Goal: Transaction & Acquisition: Purchase product/service

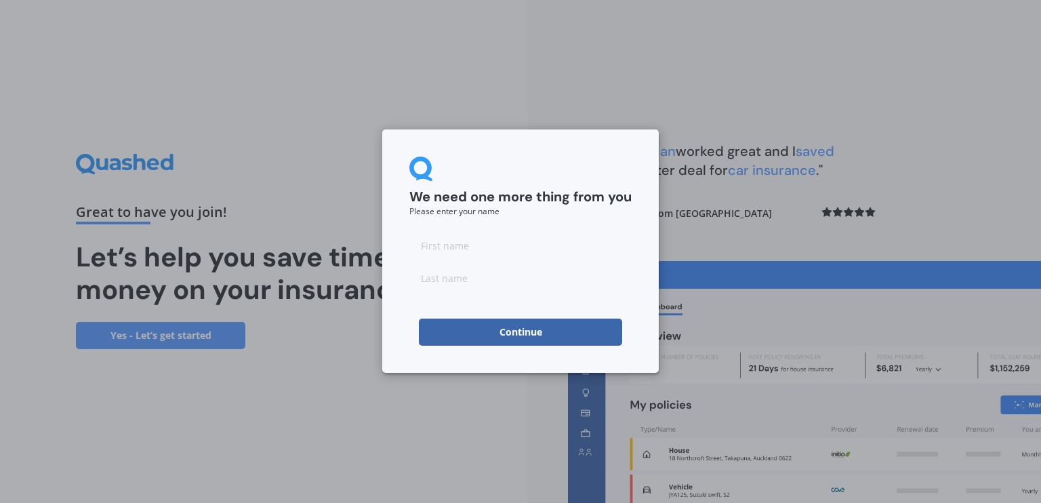
click at [485, 247] on input at bounding box center [520, 245] width 222 height 27
type input "[PERSON_NAME]"
click at [466, 277] on input at bounding box center [520, 277] width 222 height 27
type input "Oktay"
click at [467, 254] on input "[PERSON_NAME]" at bounding box center [520, 245] width 222 height 27
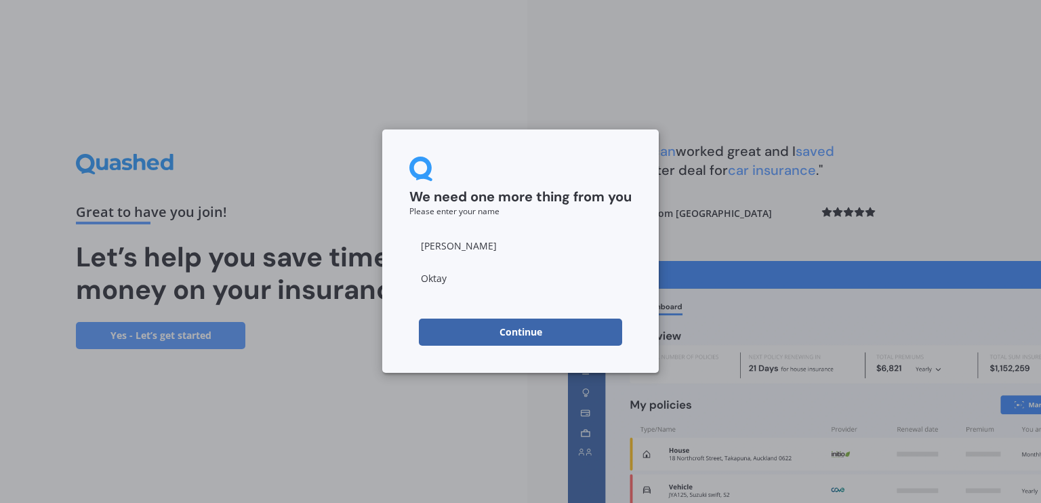
click at [474, 339] on button "Continue" at bounding box center [520, 331] width 203 height 27
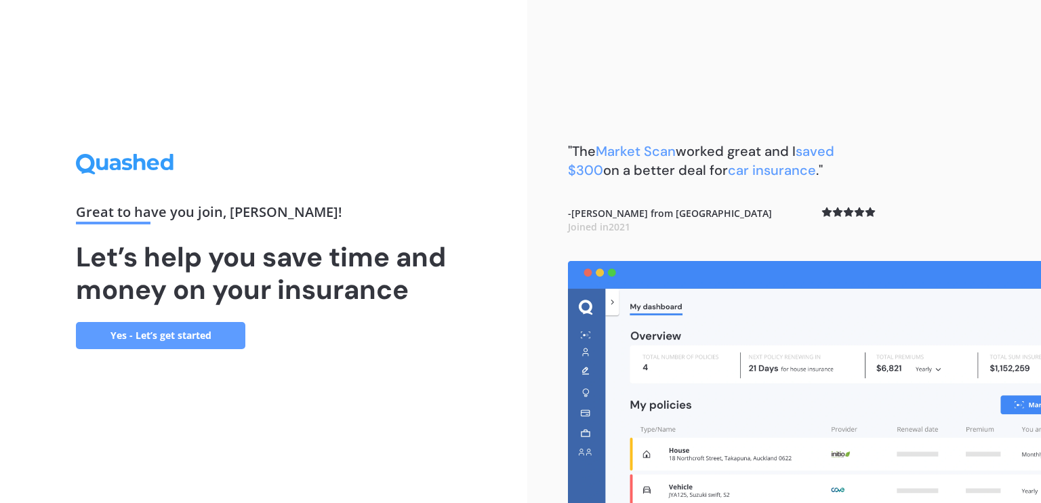
click at [220, 342] on link "Yes - Let’s get started" at bounding box center [160, 335] width 169 height 27
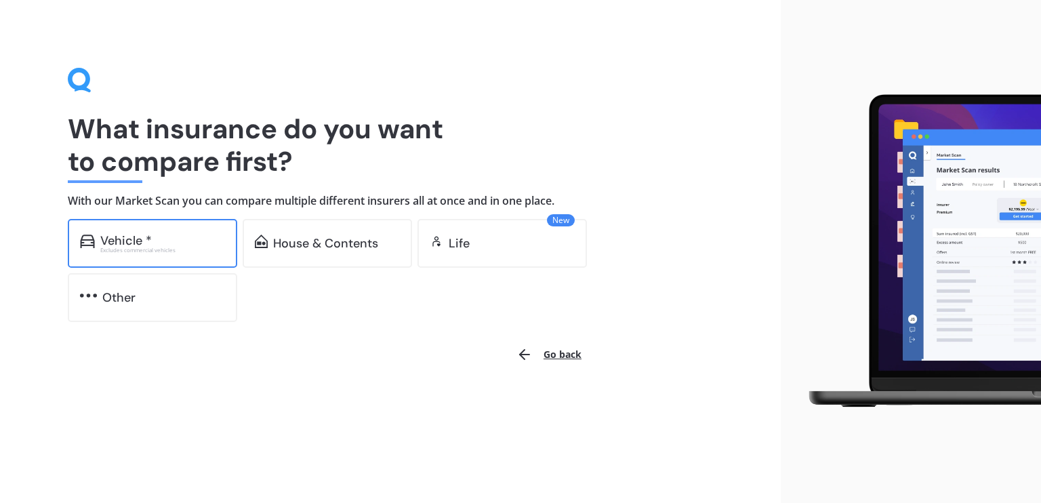
click at [167, 242] on div "Vehicle *" at bounding box center [162, 241] width 125 height 14
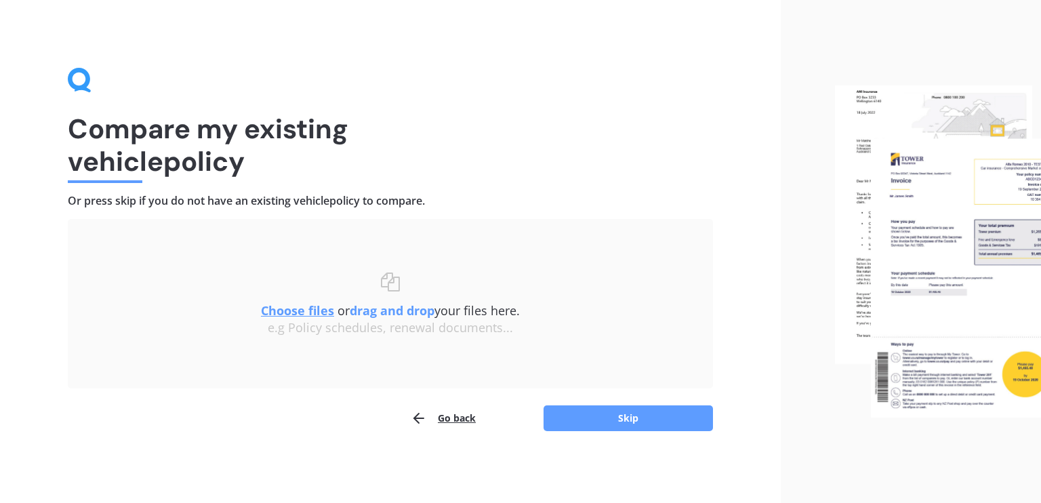
click at [298, 310] on u "Choose files" at bounding box center [297, 310] width 73 height 16
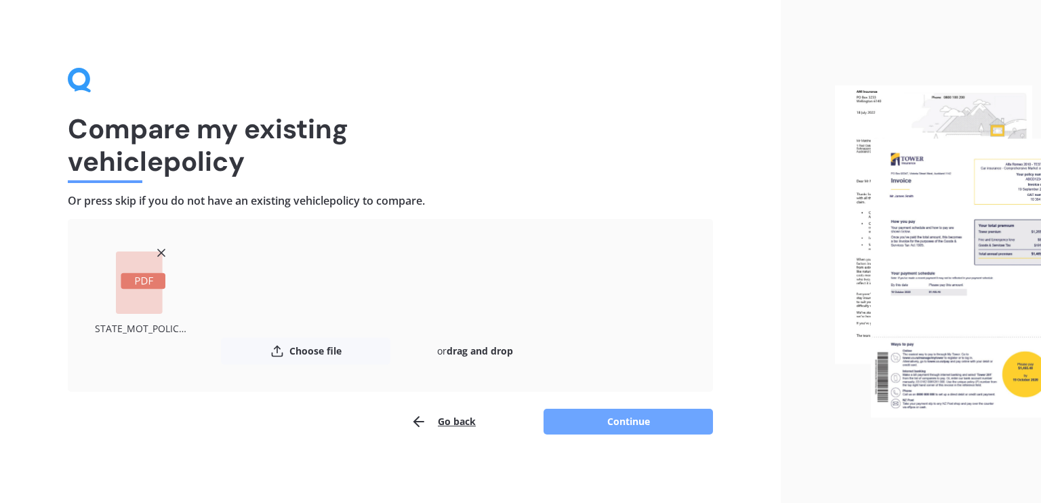
click at [570, 419] on button "Continue" at bounding box center [627, 422] width 169 height 26
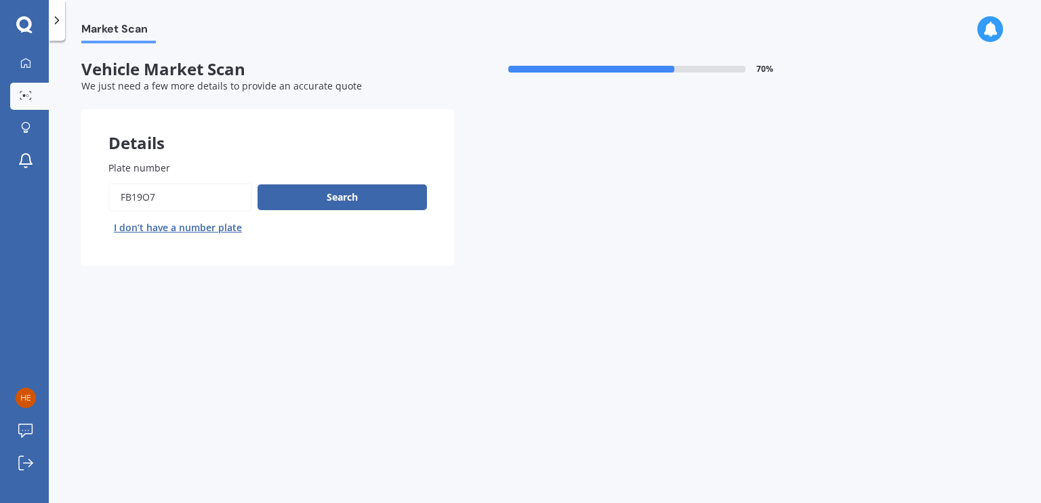
click at [195, 192] on input "Plate number" at bounding box center [180, 197] width 144 height 28
click at [306, 205] on button "Search" at bounding box center [342, 197] width 169 height 26
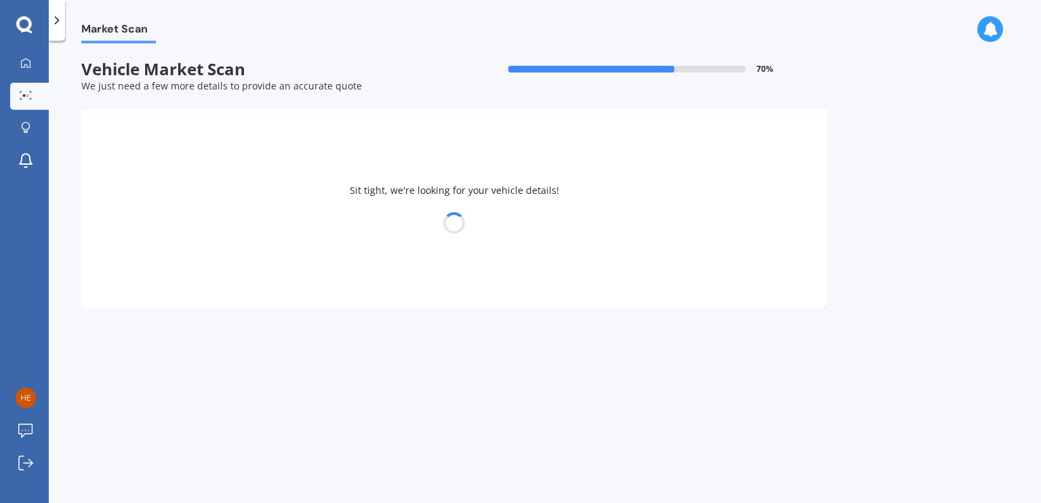
select select "TOYOTA"
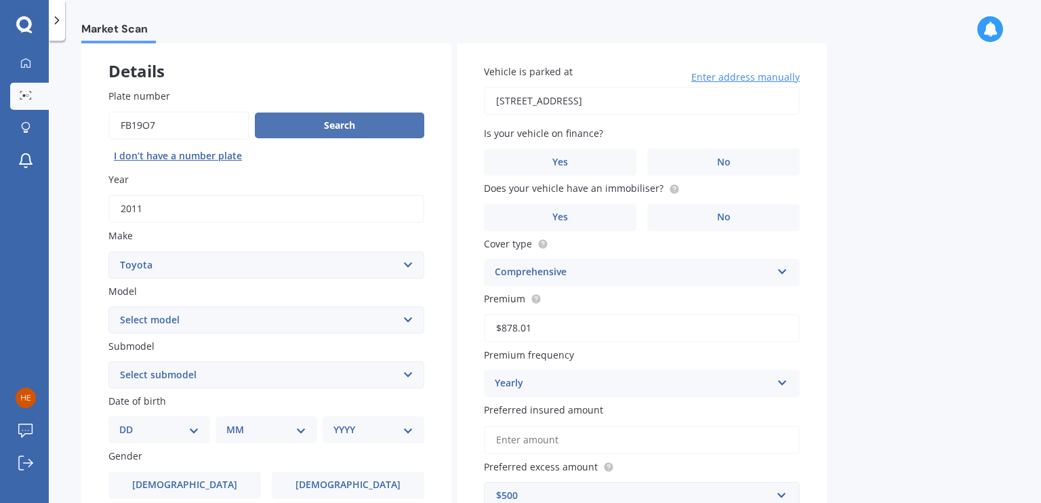
scroll to position [86, 0]
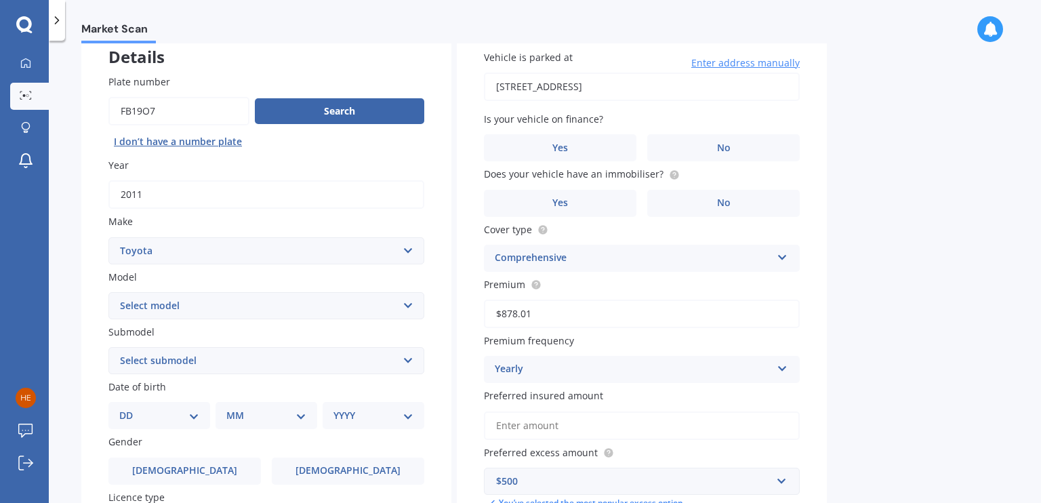
click at [407, 301] on select "Select model 4 Runner 86 [PERSON_NAME] Alphard Altezza Aqua Aristo Aurion Auris…" at bounding box center [266, 305] width 316 height 27
select select "RAV-4"
click at [108, 292] on select "Select model 4 Runner 86 [PERSON_NAME] Alphard Altezza Aqua Aristo Aurion Auris…" at bounding box center [266, 305] width 316 height 27
click at [335, 356] on select "Select submodel Diesel EV GX SUV 2.2/4WD/6AT Hybrid Hybrid 2WD Petrol" at bounding box center [266, 360] width 316 height 27
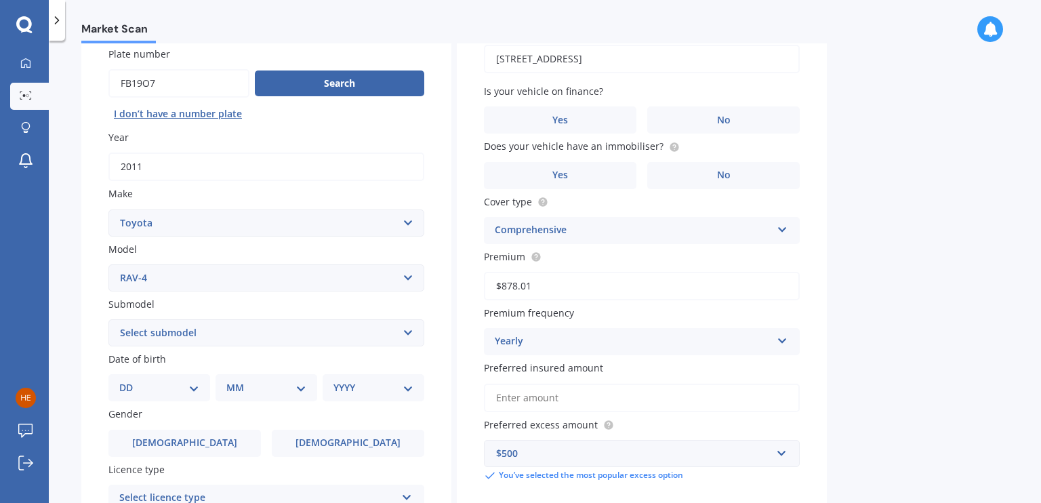
scroll to position [115, 0]
click at [196, 385] on select "DD 01 02 03 04 05 06 07 08 09 10 11 12 13 14 15 16 17 18 19 20 21 22 23 24 25 2…" at bounding box center [159, 386] width 80 height 15
select select "09"
click at [130, 379] on select "DD 01 02 03 04 05 06 07 08 09 10 11 12 13 14 15 16 17 18 19 20 21 22 23 24 25 2…" at bounding box center [159, 386] width 80 height 15
click at [252, 384] on select "MM 01 02 03 04 05 06 07 08 09 10 11 12" at bounding box center [269, 386] width 75 height 15
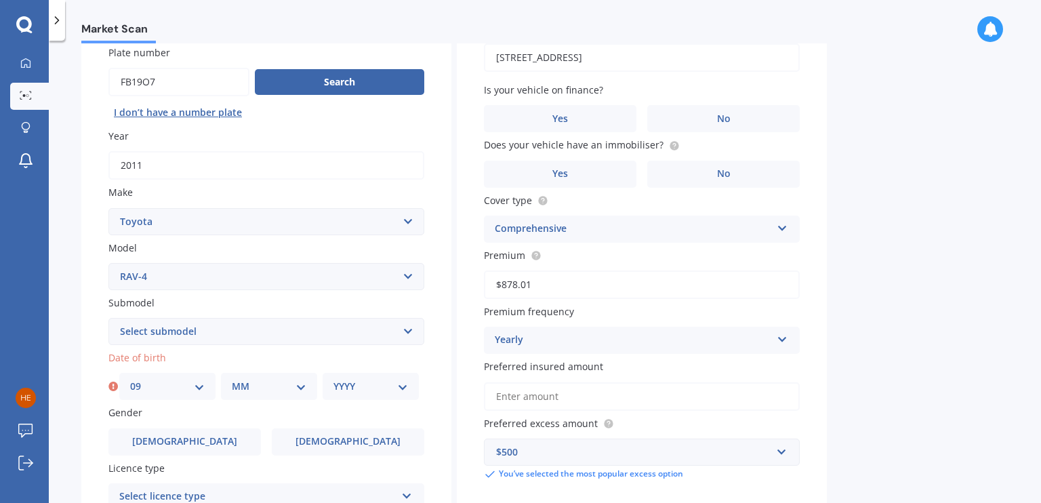
select select "05"
click at [232, 379] on select "MM 01 02 03 04 05 06 07 08 09 10 11 12" at bounding box center [269, 386] width 75 height 15
click at [339, 384] on select "YYYY 2025 2024 2023 2022 2021 2020 2019 2018 2017 2016 2015 2014 2013 2012 2011…" at bounding box center [370, 386] width 75 height 15
select select "1977"
click at [333, 379] on select "YYYY 2025 2024 2023 2022 2021 2020 2019 2018 2017 2016 2015 2014 2013 2012 2011…" at bounding box center [370, 386] width 75 height 15
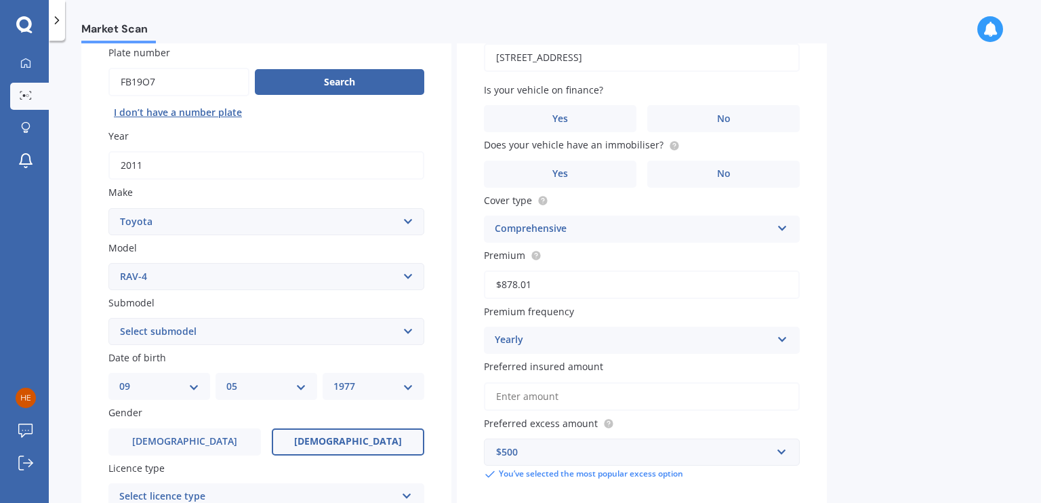
click at [368, 435] on label "[DEMOGRAPHIC_DATA]" at bounding box center [348, 441] width 152 height 27
click at [0, 0] on input "[DEMOGRAPHIC_DATA]" at bounding box center [0, 0] width 0 height 0
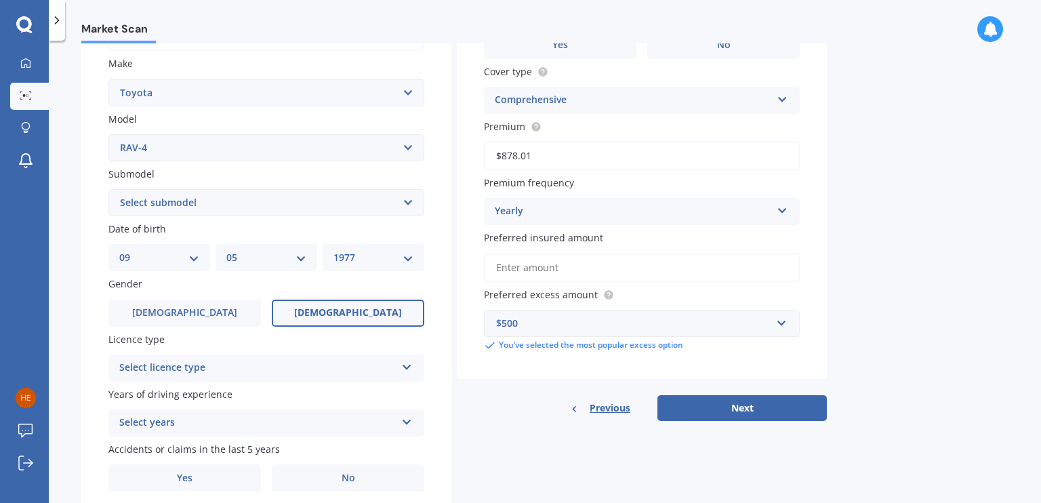
scroll to position [295, 0]
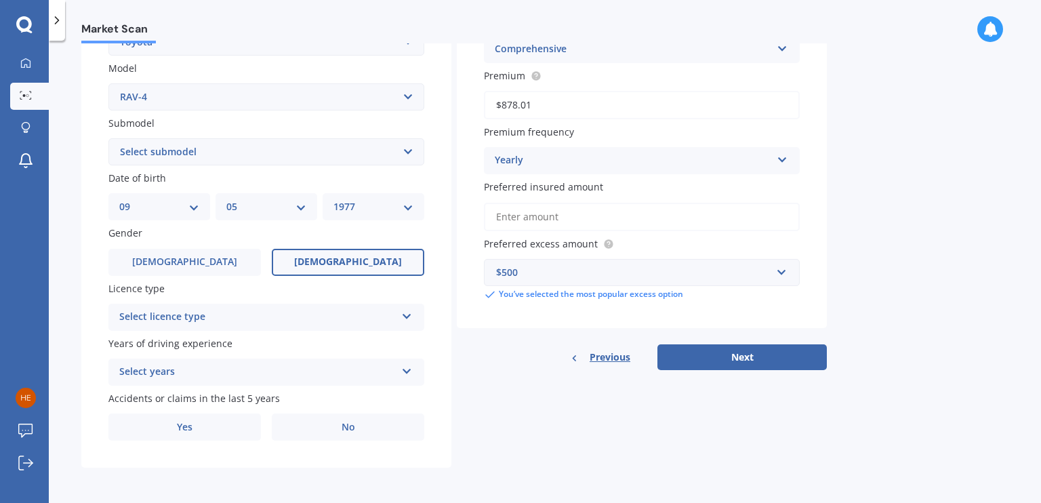
click at [407, 317] on icon at bounding box center [407, 313] width 12 height 9
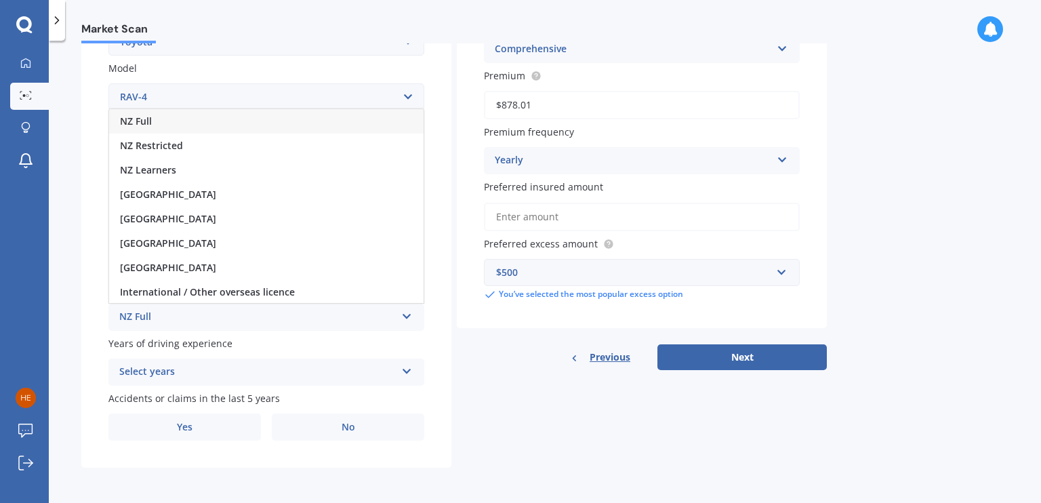
click at [302, 126] on div "NZ Full" at bounding box center [266, 121] width 314 height 24
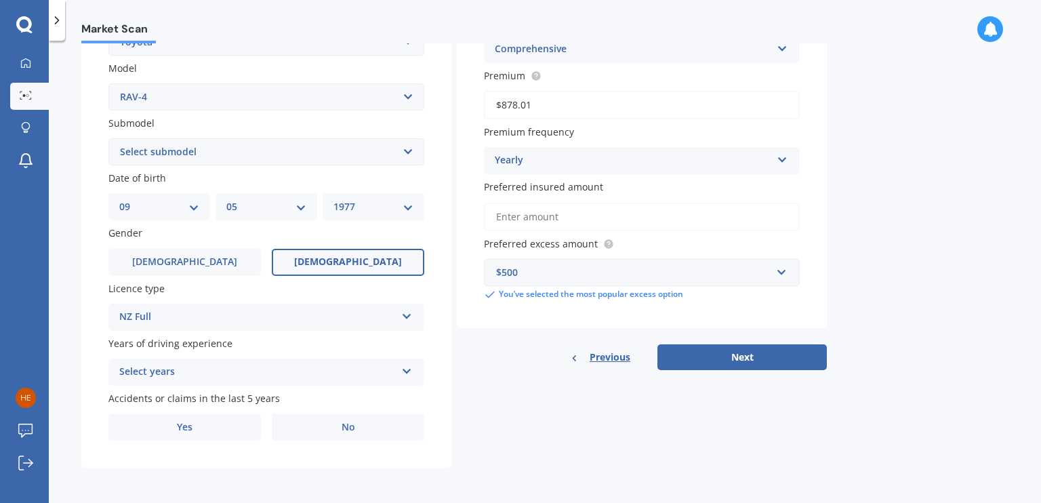
click at [405, 367] on icon at bounding box center [407, 368] width 12 height 9
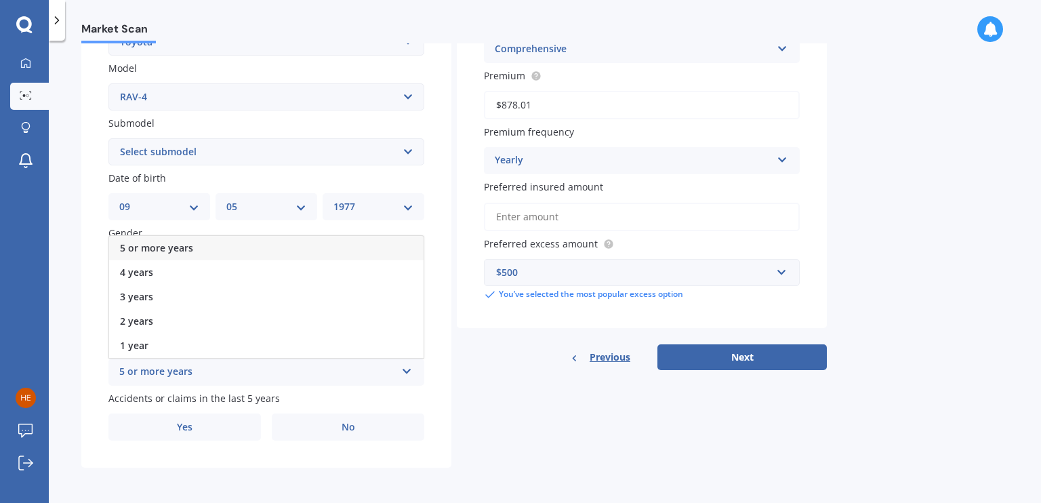
click at [298, 249] on div "5 or more years" at bounding box center [266, 248] width 314 height 24
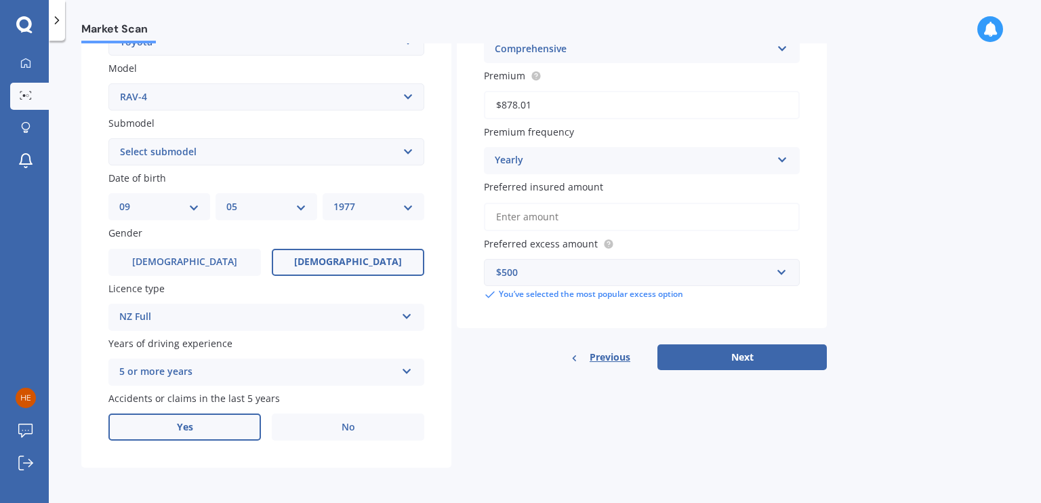
click at [204, 421] on label "Yes" at bounding box center [184, 426] width 152 height 27
click at [0, 0] on input "Yes" at bounding box center [0, 0] width 0 height 0
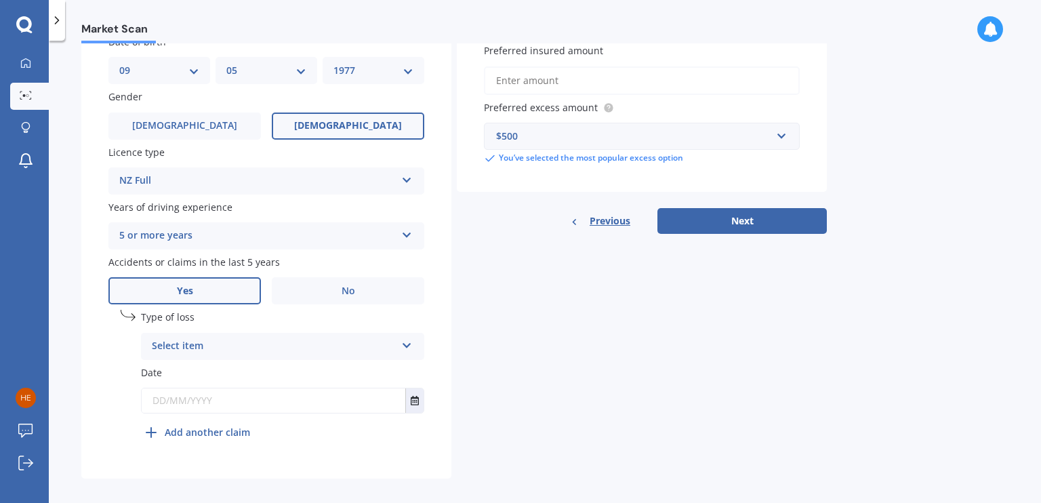
scroll to position [438, 0]
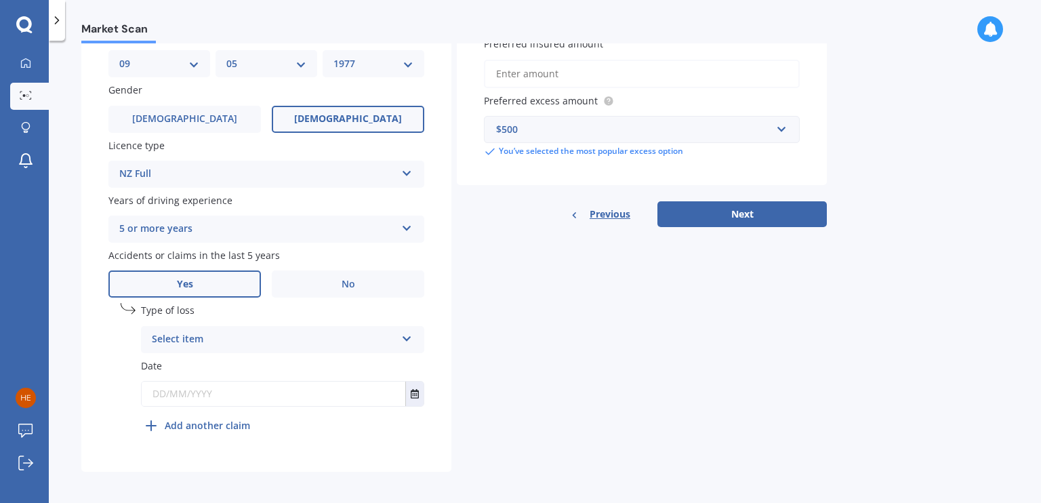
click at [205, 339] on div "Select item" at bounding box center [274, 339] width 244 height 16
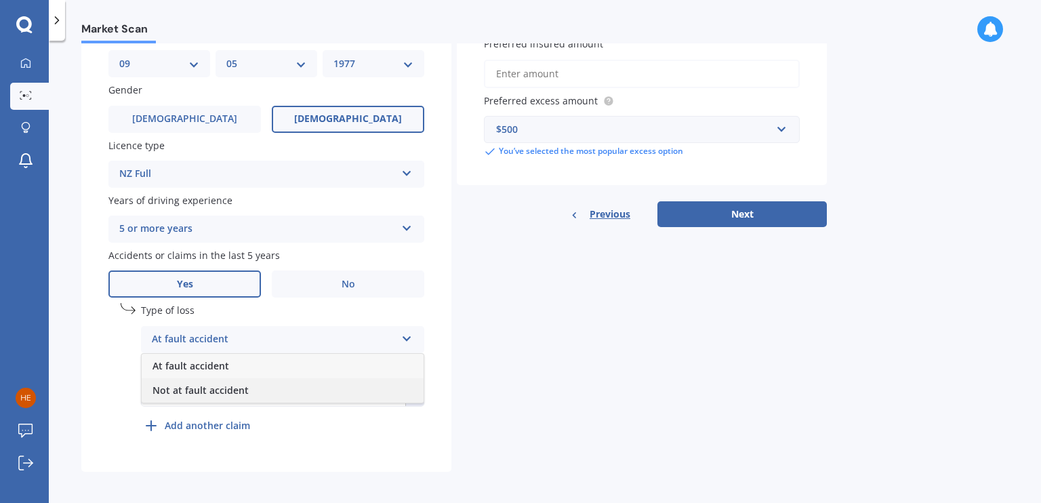
click at [205, 388] on span "Not at fault accident" at bounding box center [200, 390] width 96 height 13
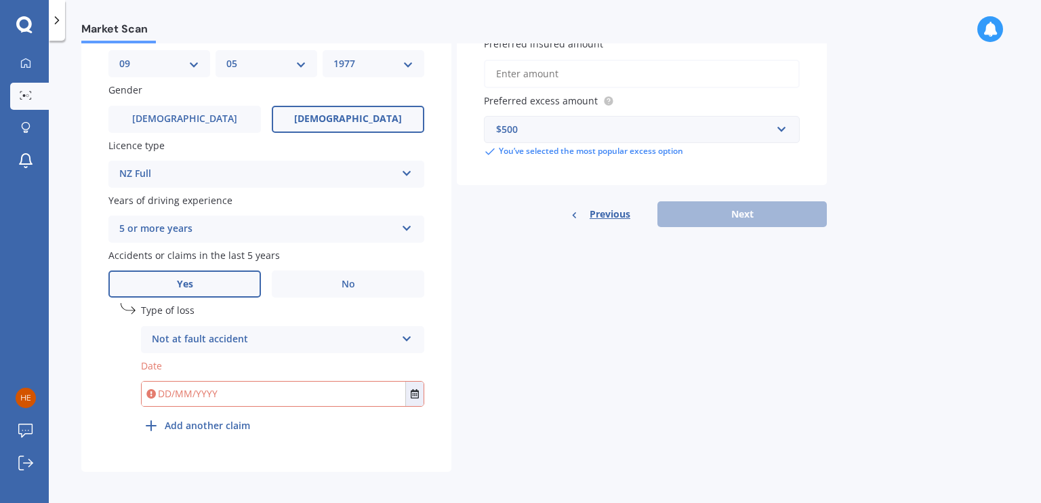
click at [195, 394] on input "text" at bounding box center [274, 394] width 264 height 24
click at [415, 403] on button "Select date" at bounding box center [414, 394] width 18 height 24
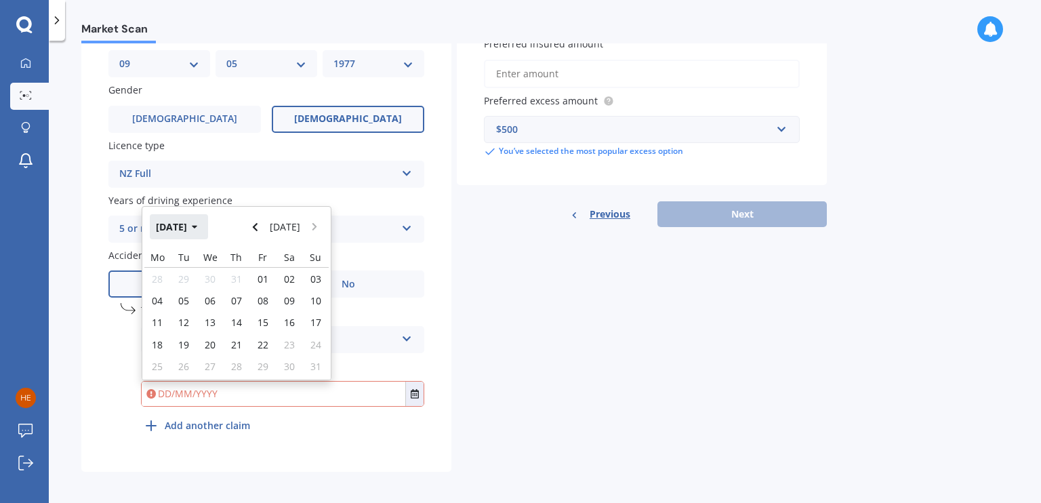
click at [198, 224] on icon "button" at bounding box center [195, 226] width 6 height 9
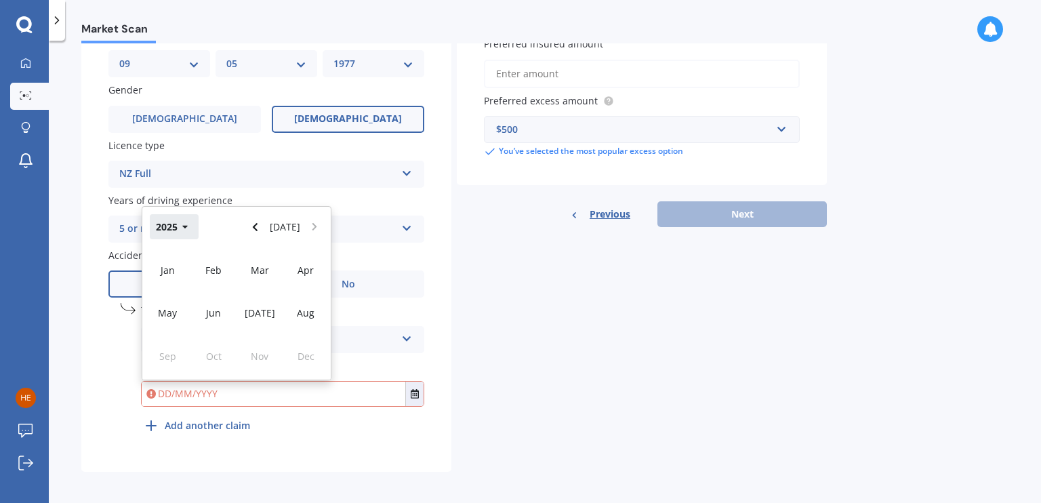
click at [181, 232] on button "2025" at bounding box center [174, 226] width 49 height 24
click at [312, 281] on div "2022" at bounding box center [306, 270] width 46 height 43
click at [167, 278] on div "Jan" at bounding box center [167, 270] width 46 height 43
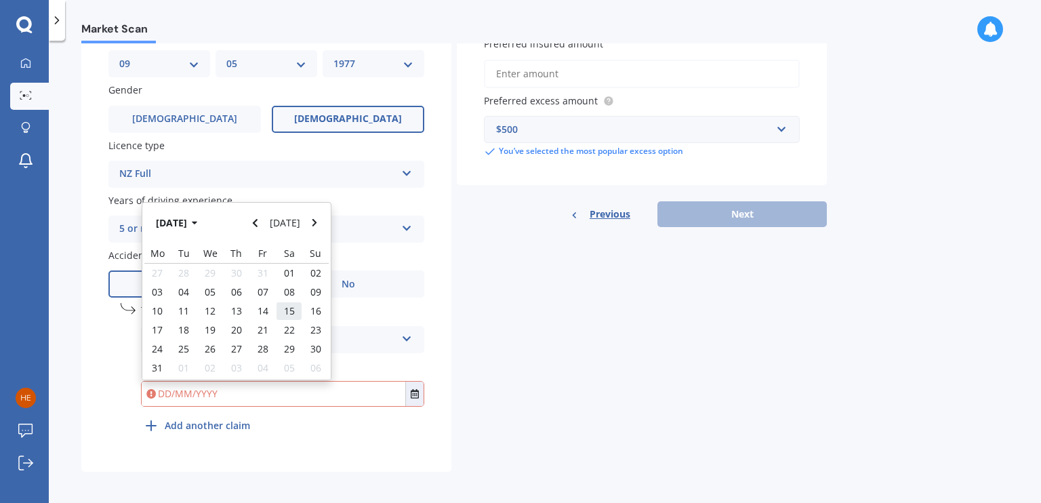
click at [282, 302] on div "15" at bounding box center [289, 311] width 26 height 19
type input "[DATE]"
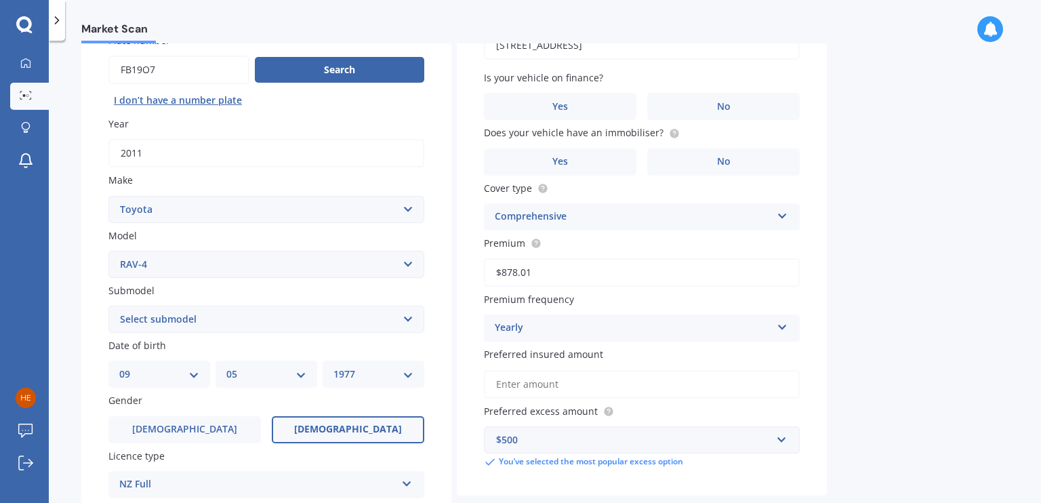
scroll to position [0, 0]
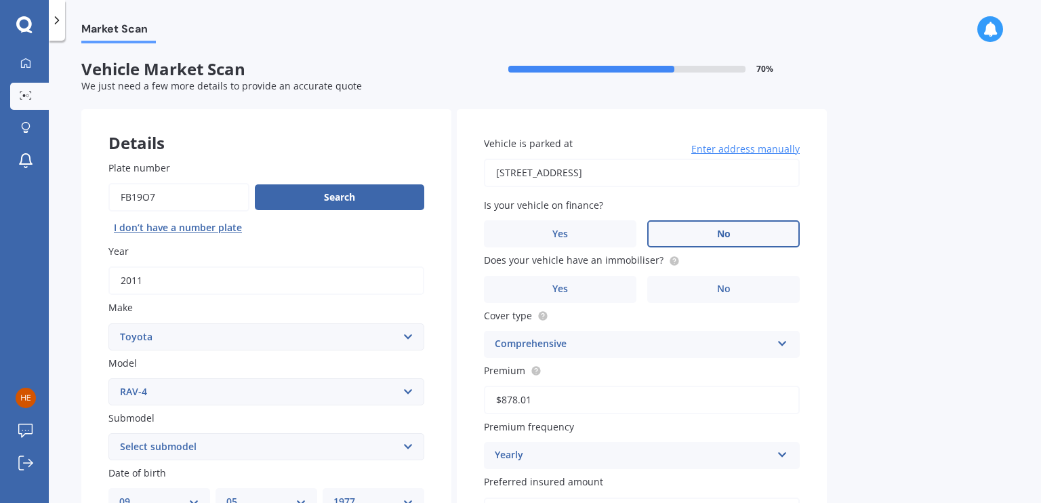
click at [740, 243] on label "No" at bounding box center [723, 233] width 152 height 27
click at [0, 0] on input "No" at bounding box center [0, 0] width 0 height 0
click at [580, 286] on label "Yes" at bounding box center [560, 289] width 152 height 27
click at [0, 0] on input "Yes" at bounding box center [0, 0] width 0 height 0
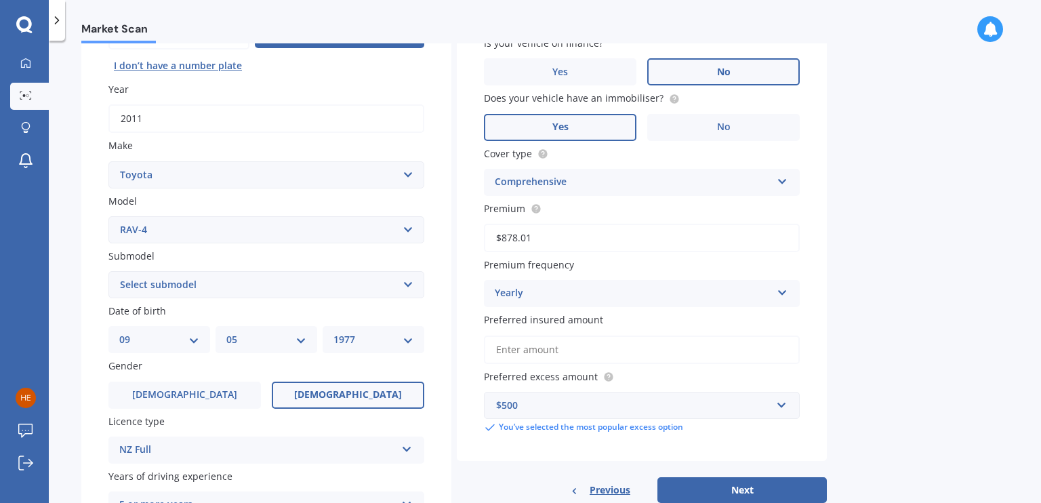
scroll to position [163, 0]
click at [536, 349] on input "Preferred insured amount" at bounding box center [642, 349] width 316 height 28
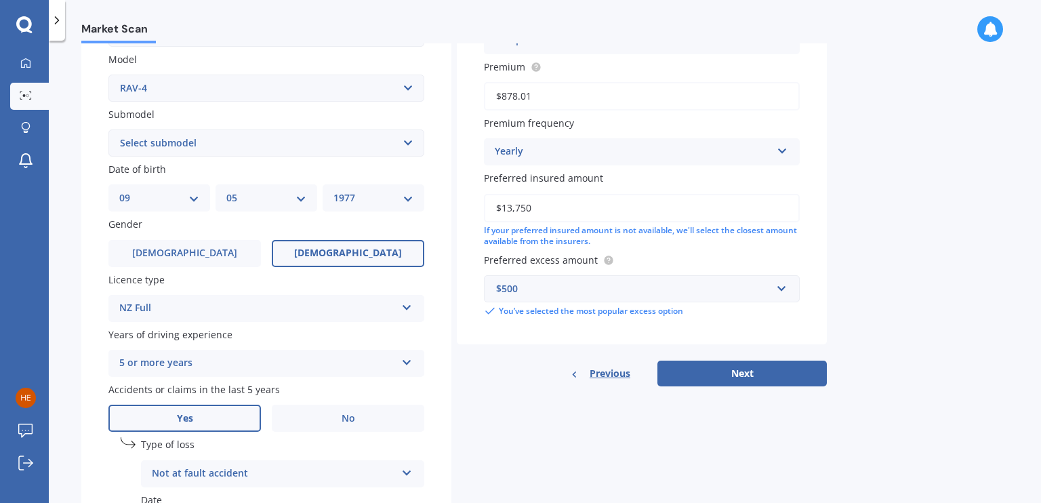
scroll to position [305, 0]
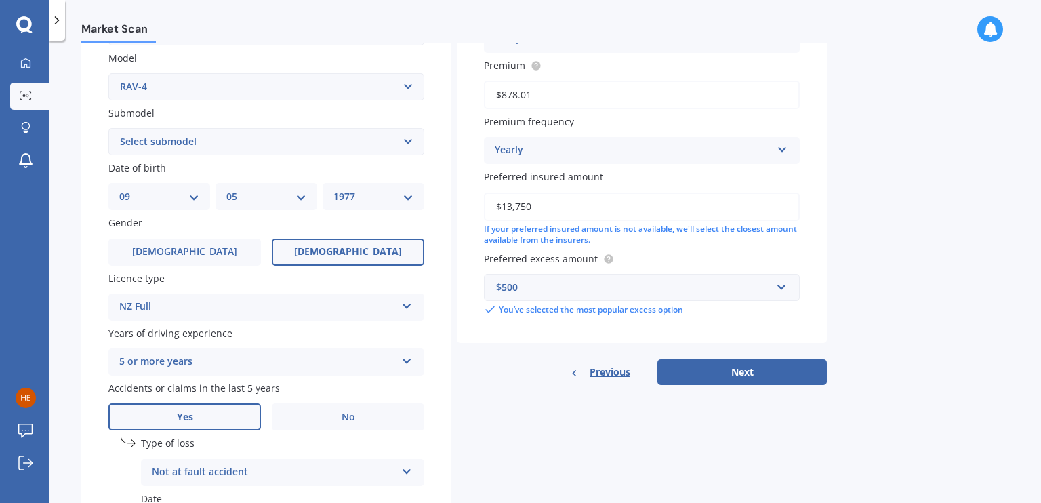
type input "$13,750"
click at [781, 289] on input "text" at bounding box center [637, 287] width 304 height 26
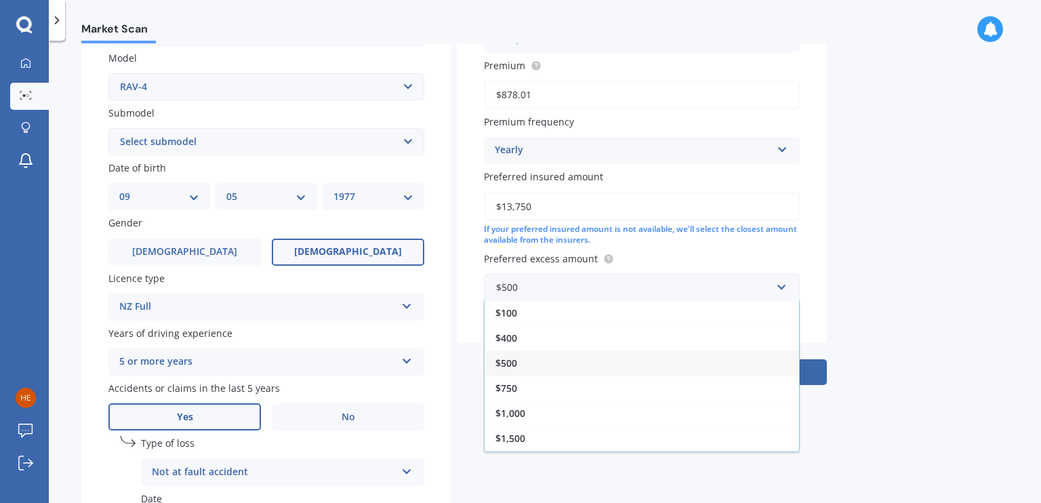
click at [846, 279] on div "Market Scan Vehicle Market Scan 70 % We just need a few more details to provide…" at bounding box center [545, 274] width 992 height 462
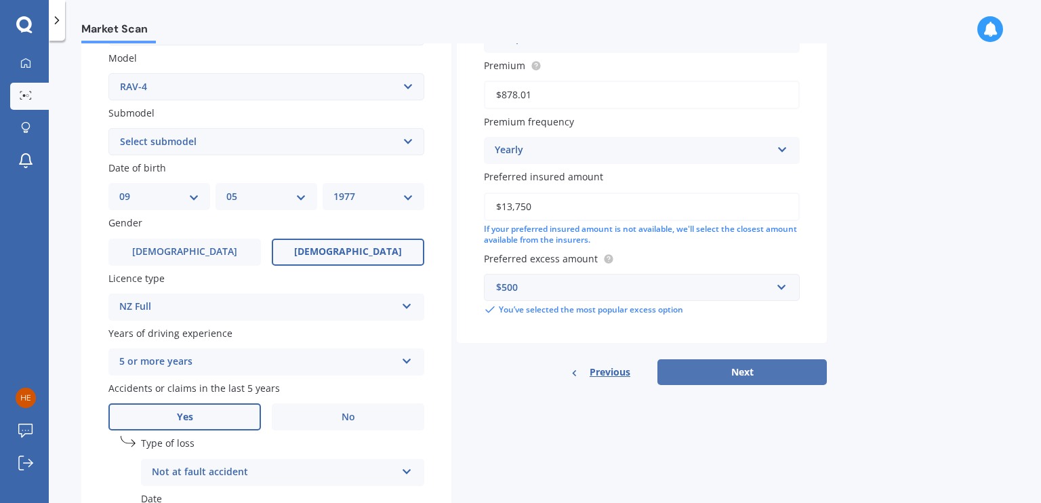
click at [724, 365] on button "Next" at bounding box center [741, 372] width 169 height 26
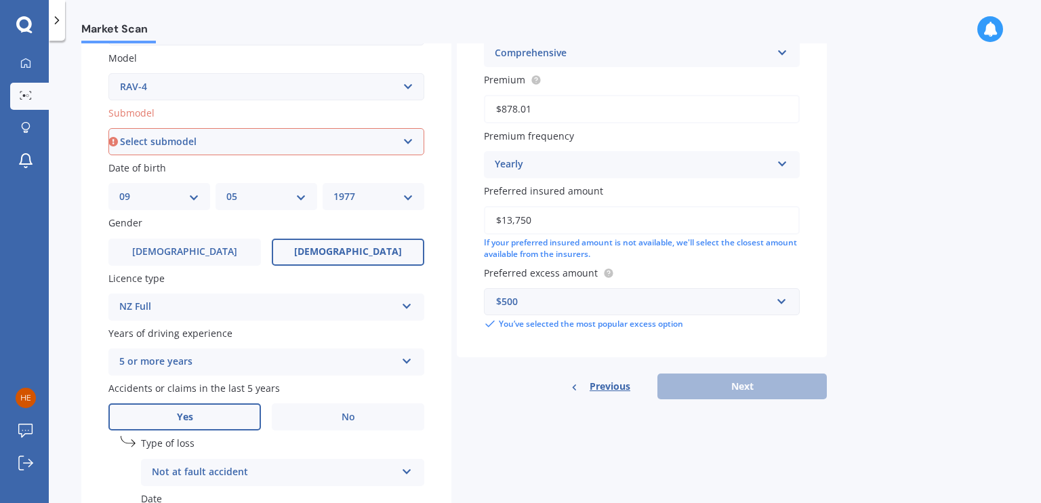
click at [400, 138] on select "Select submodel Diesel EV GX SUV 2.2/4WD/6AT Hybrid Hybrid 2WD Petrol" at bounding box center [266, 141] width 316 height 27
select select "PETROL"
click at [108, 128] on select "Select submodel Diesel EV GX SUV 2.2/4WD/6AT Hybrid Hybrid 2WD Petrol" at bounding box center [266, 141] width 316 height 27
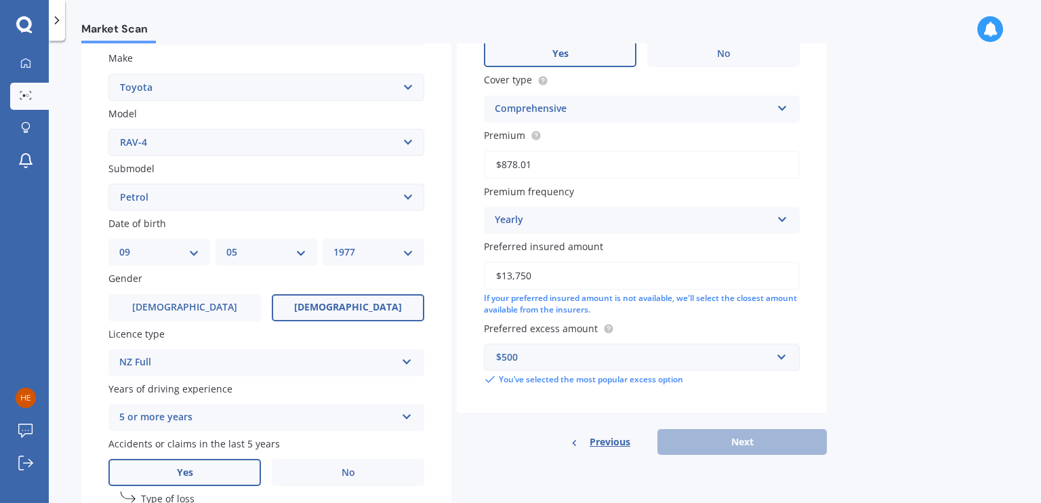
scroll to position [92, 0]
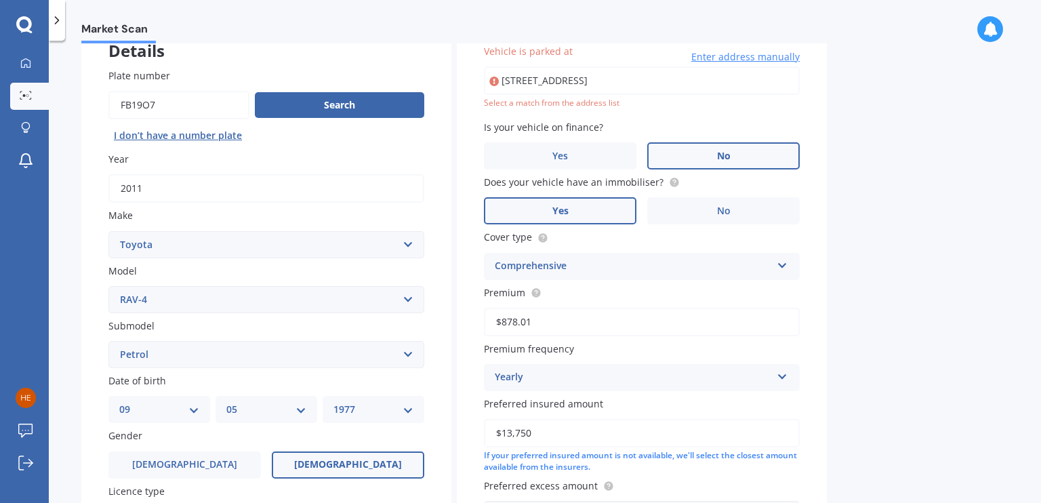
type input "[STREET_ADDRESS]"
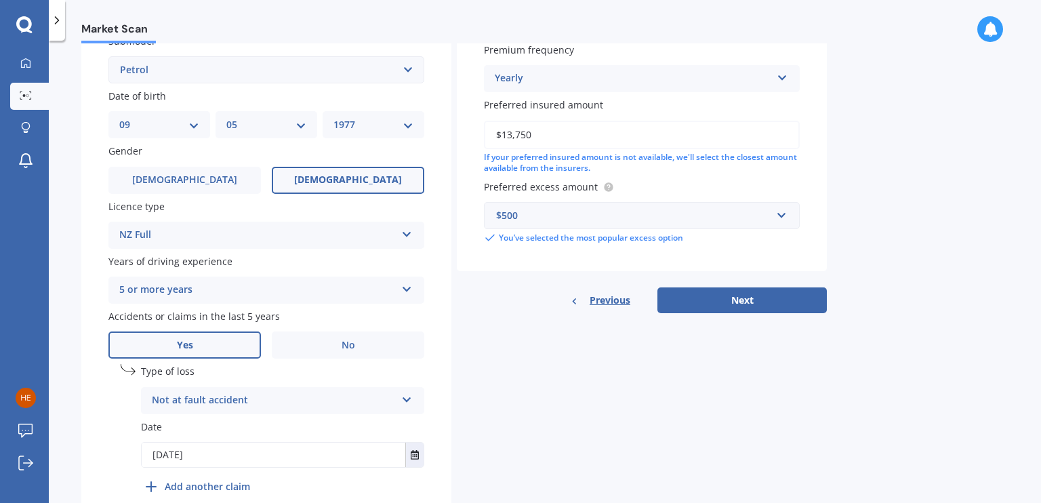
scroll to position [377, 0]
click at [726, 306] on button "Next" at bounding box center [741, 300] width 169 height 26
select select "09"
select select "05"
select select "1977"
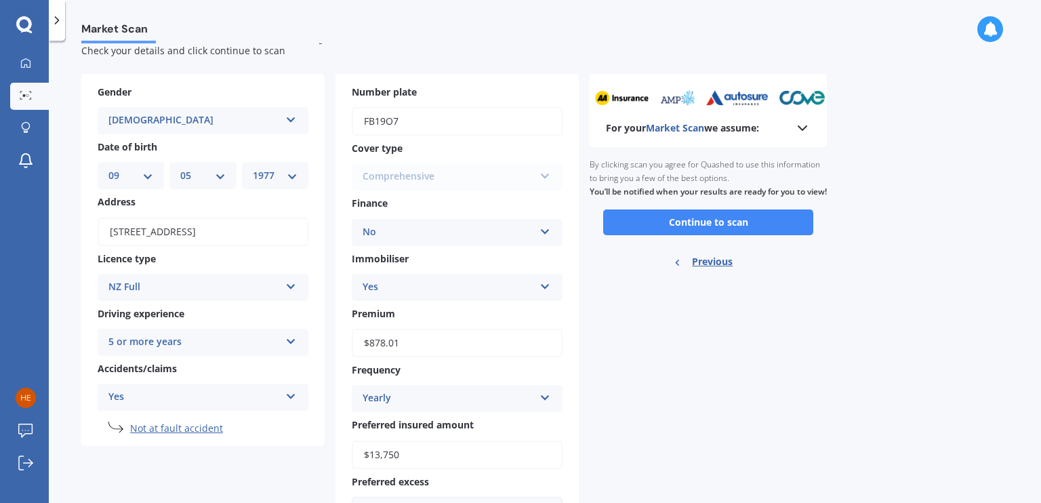
scroll to position [28, 0]
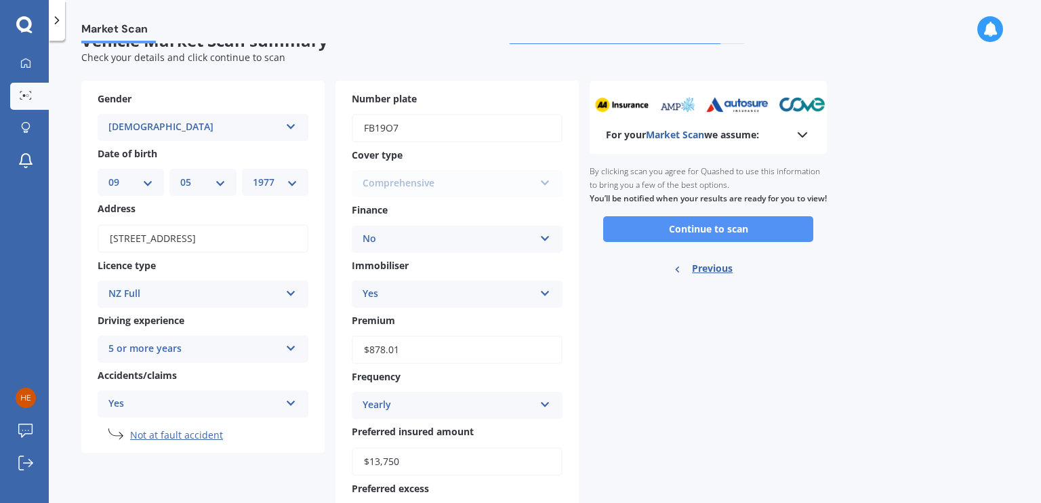
click at [705, 242] on button "Continue to scan" at bounding box center [708, 229] width 210 height 26
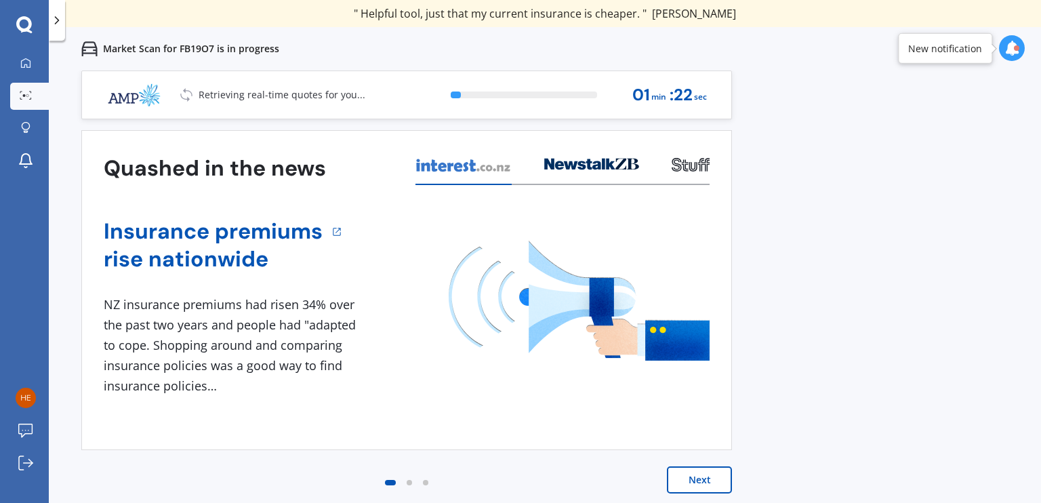
click at [681, 475] on button "Next" at bounding box center [699, 479] width 65 height 27
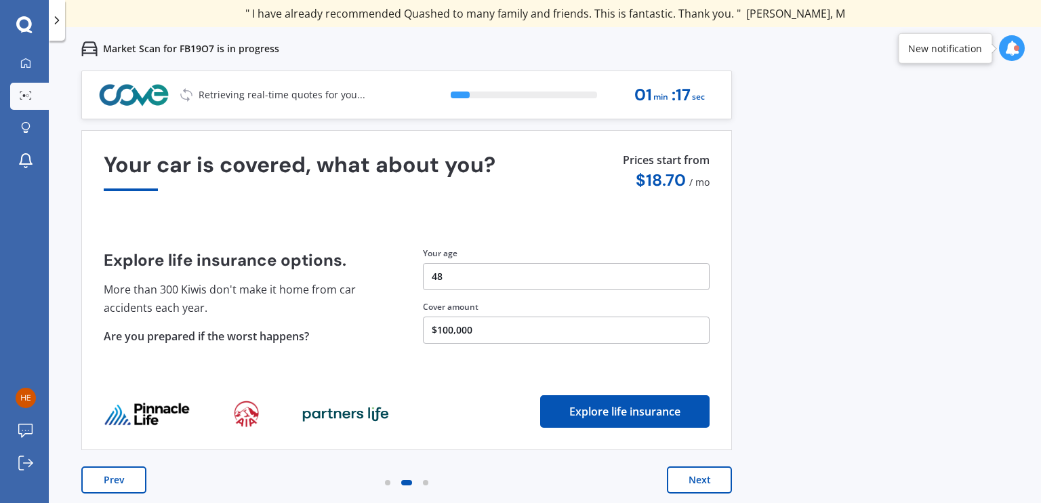
click at [681, 475] on button "Next" at bounding box center [699, 479] width 65 height 27
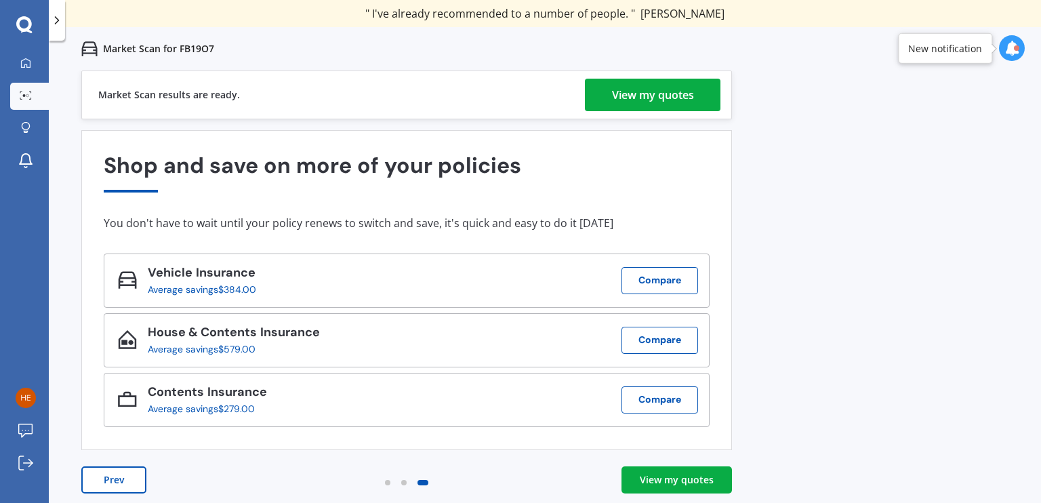
click at [667, 103] on div "View my quotes" at bounding box center [653, 95] width 82 height 33
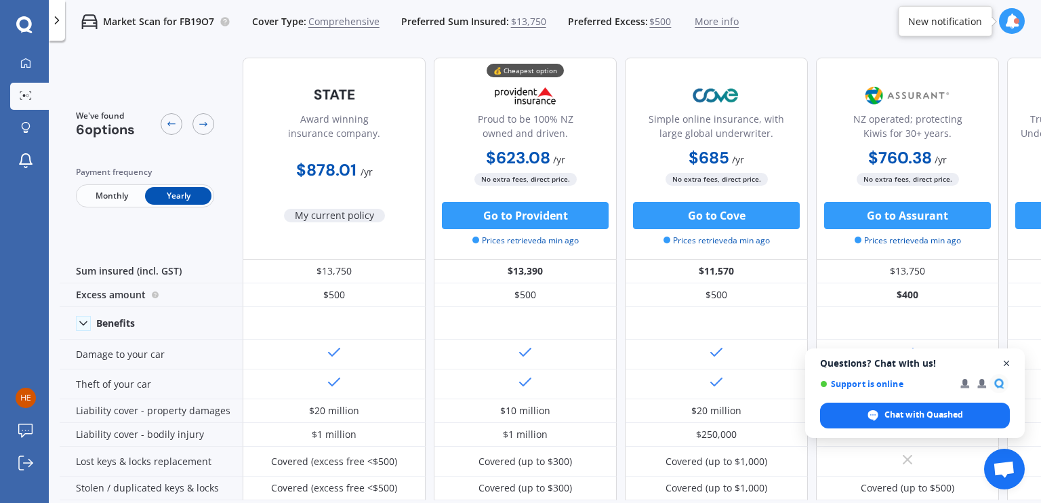
click at [1006, 362] on span "Open chat" at bounding box center [1006, 363] width 17 height 17
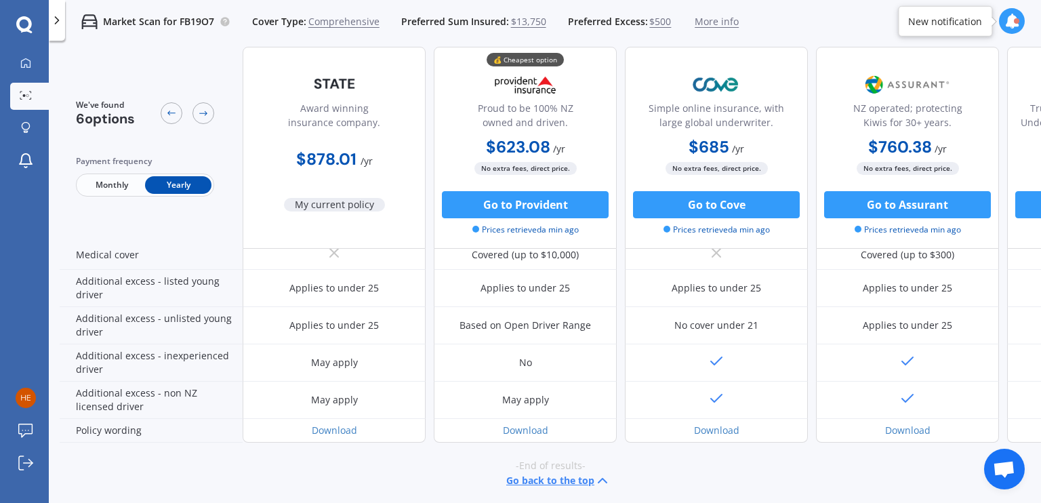
scroll to position [659, 0]
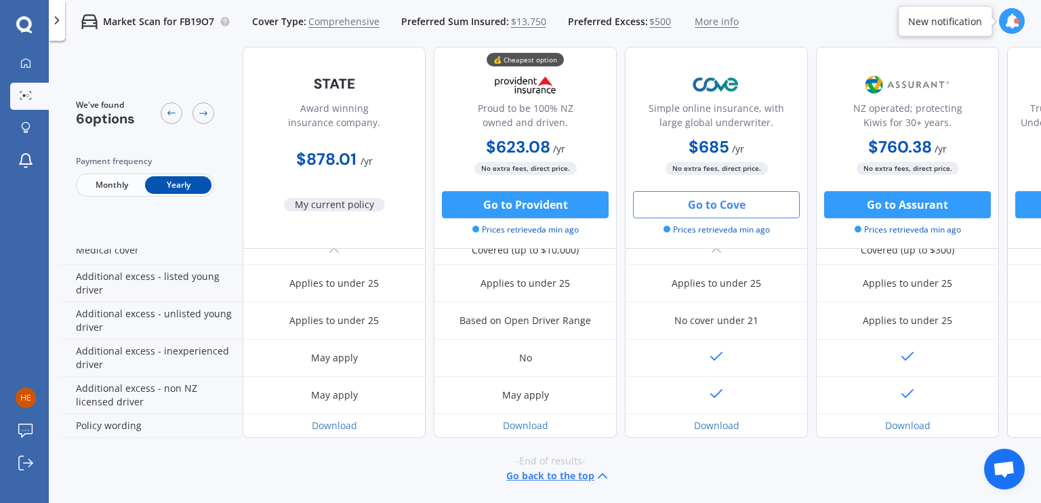
click at [699, 196] on button "Go to Cove" at bounding box center [716, 204] width 167 height 27
